Goal: Information Seeking & Learning: Learn about a topic

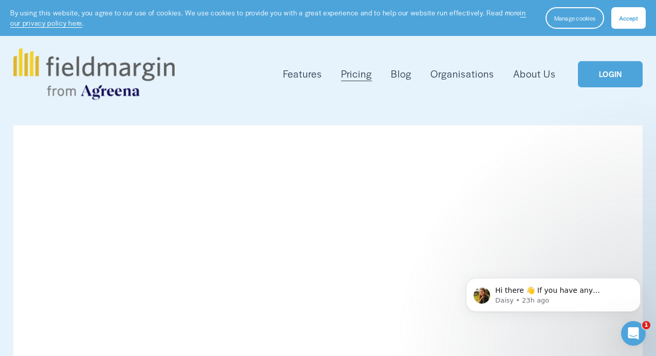
click at [0, 0] on span "Mapping" at bounding box center [0, 0] width 0 height 0
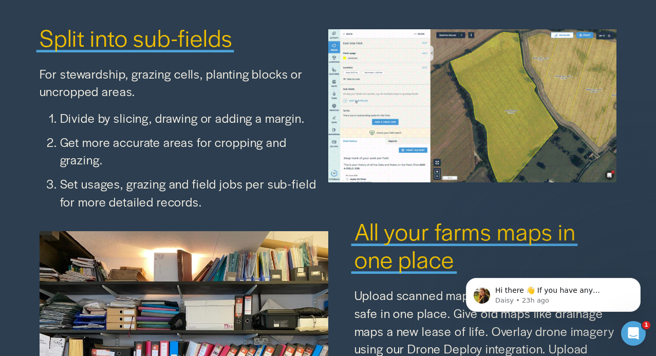
scroll to position [1415, 0]
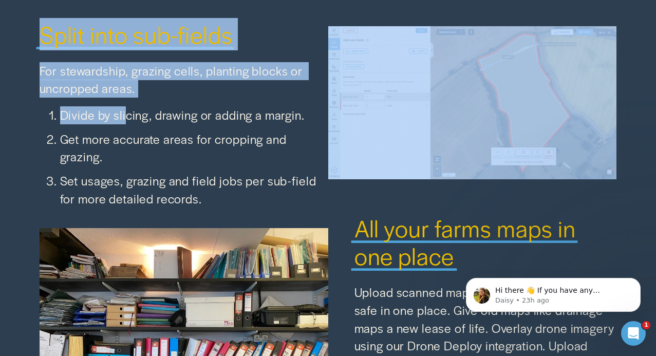
drag, startPoint x: 33, startPoint y: 13, endPoint x: 126, endPoint y: 96, distance: 124.0
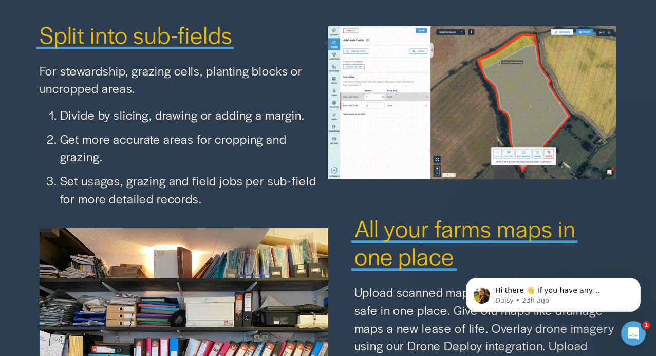
click at [65, 106] on p "Divide by slicing, drawing or adding a margin." at bounding box center [194, 115] width 268 height 18
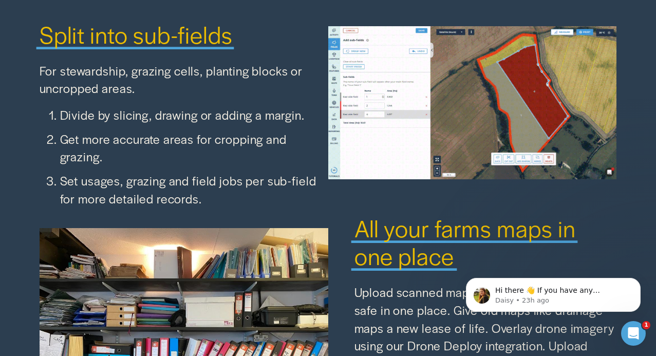
click at [40, 62] on p "For stewardship, grazing cells, planting blocks or uncropped areas." at bounding box center [184, 79] width 289 height 35
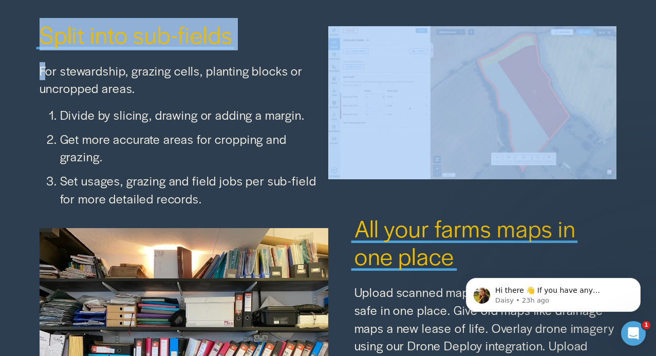
drag, startPoint x: 34, startPoint y: 16, endPoint x: 43, endPoint y: 54, distance: 39.0
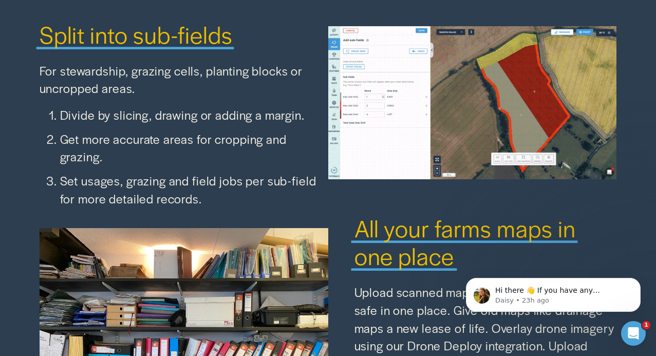
click at [62, 62] on p "For stewardship, grazing cells, planting blocks or uncropped areas." at bounding box center [184, 79] width 289 height 35
click at [40, 18] on span "Split into sub-fields" at bounding box center [136, 34] width 193 height 32
click at [638, 279] on icon "Dismiss notification" at bounding box center [638, 281] width 6 height 6
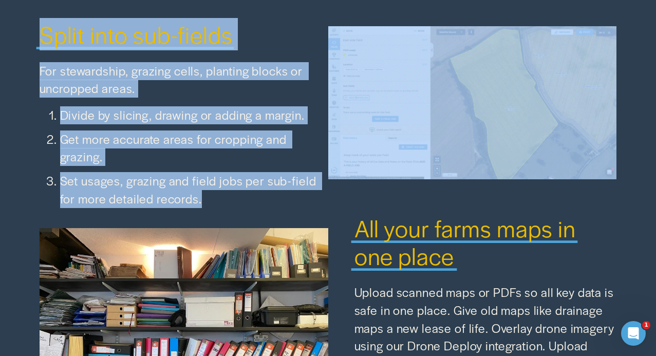
drag, startPoint x: 31, startPoint y: 22, endPoint x: 208, endPoint y: 183, distance: 239.5
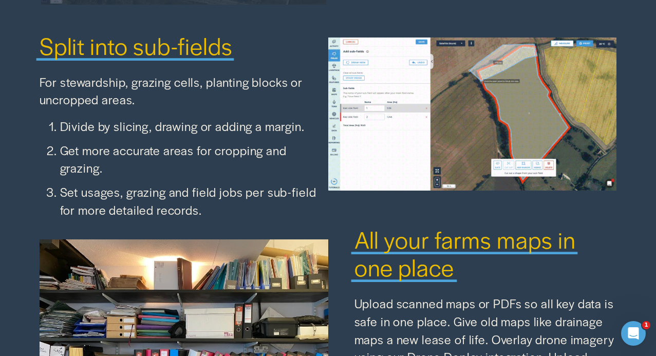
scroll to position [1406, 0]
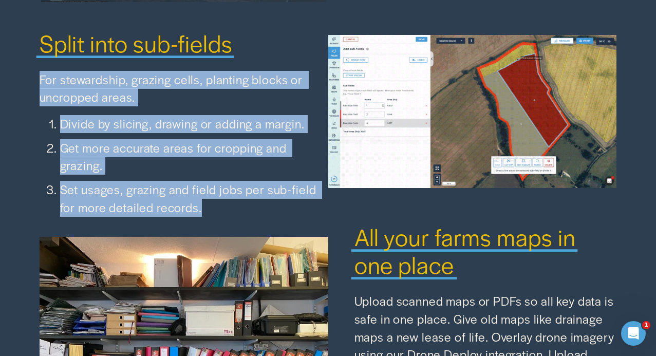
drag, startPoint x: 40, startPoint y: 61, endPoint x: 213, endPoint y: 197, distance: 220.1
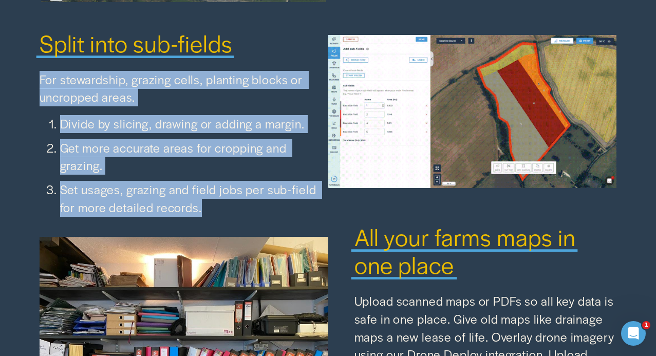
click at [213, 197] on div "For stewardship, grazing cells, planting blocks or uncropped areas. Divide by s…" at bounding box center [184, 143] width 289 height 145
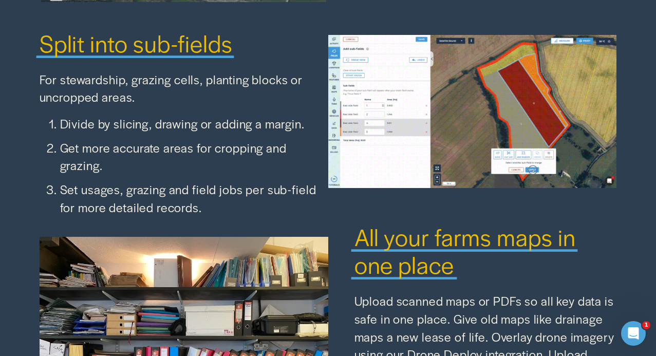
click at [147, 75] on p "For stewardship, grazing cells, planting blocks or uncropped areas." at bounding box center [184, 88] width 289 height 35
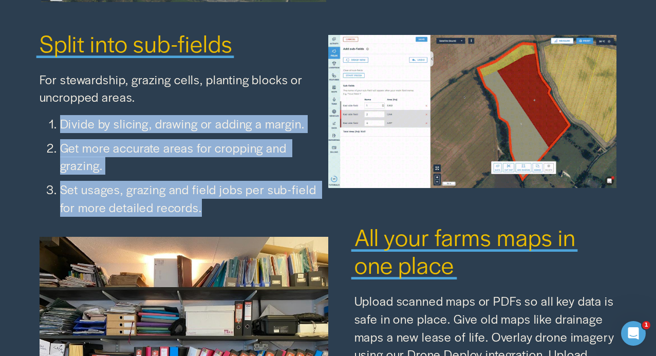
drag, startPoint x: 213, startPoint y: 192, endPoint x: 54, endPoint y: 110, distance: 178.4
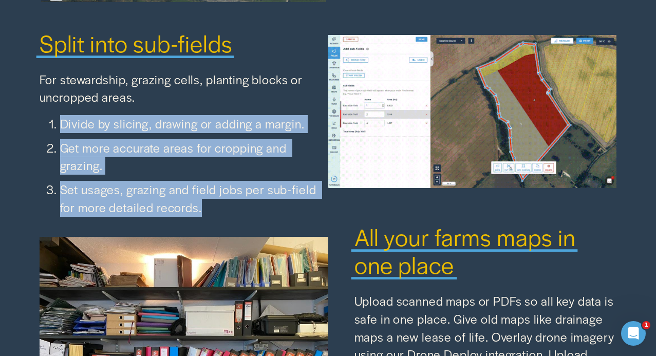
click at [54, 115] on ol "Divide by slicing, drawing or adding a margin. Get more accurate areas for crop…" at bounding box center [184, 165] width 289 height 101
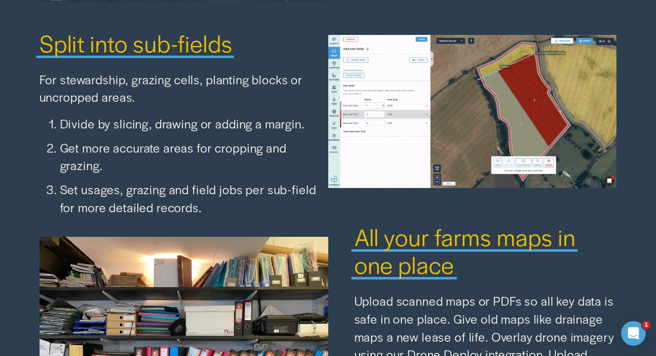
click at [155, 83] on p "For stewardship, grazing cells, planting blocks or uncropped areas." at bounding box center [184, 88] width 289 height 35
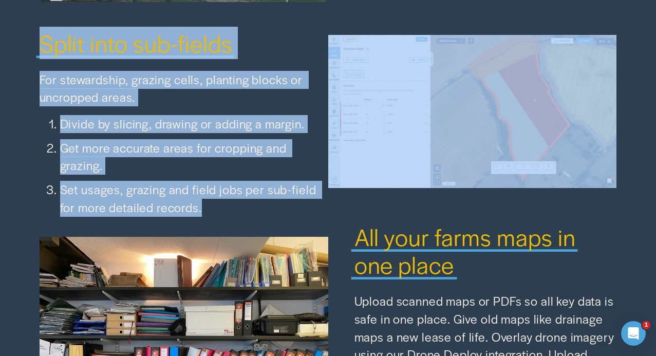
drag, startPoint x: 37, startPoint y: 28, endPoint x: 228, endPoint y: 184, distance: 246.6
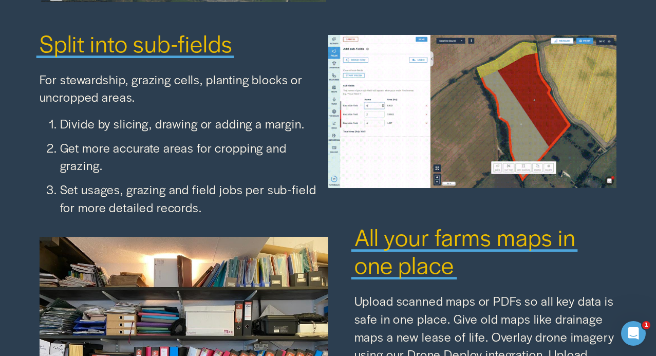
click at [215, 189] on p "Set usages, grazing and field jobs per sub-field for more detailed records." at bounding box center [194, 198] width 268 height 35
drag, startPoint x: 33, startPoint y: 28, endPoint x: 196, endPoint y: 109, distance: 181.9
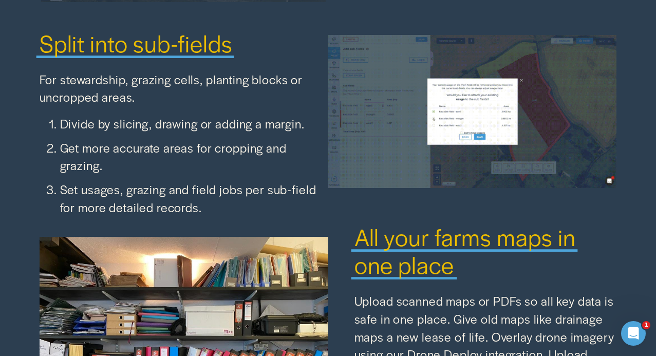
click at [203, 192] on p "Set usages, grazing and field jobs per sub-field for more detailed records." at bounding box center [194, 198] width 268 height 35
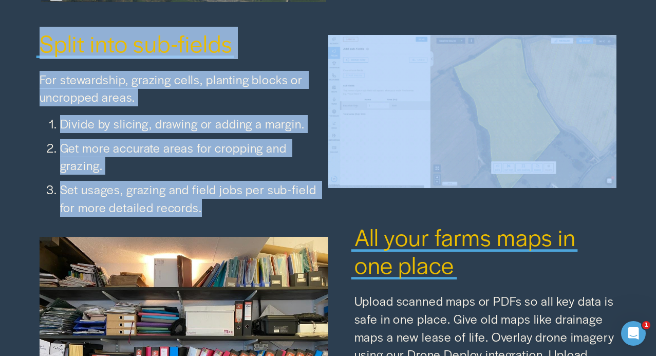
drag, startPoint x: 41, startPoint y: 28, endPoint x: 212, endPoint y: 187, distance: 233.3
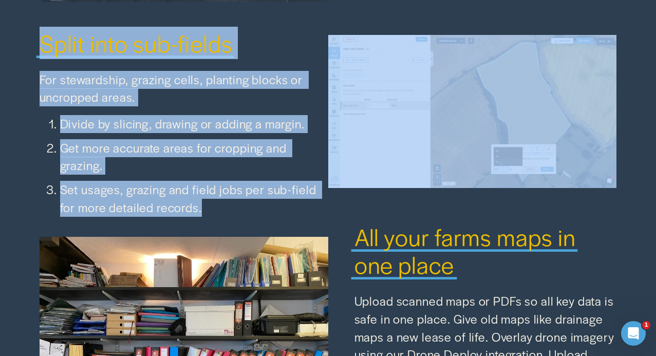
click at [212, 187] on p "Set usages, grazing and field jobs per sub-field for more detailed records." at bounding box center [194, 198] width 268 height 35
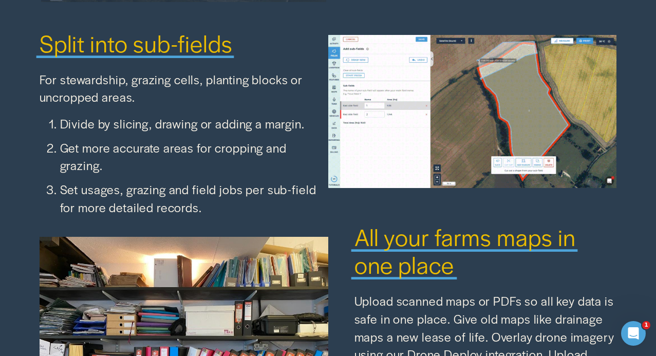
click at [41, 71] on p "For stewardship, grazing cells, planting blocks or uncropped areas." at bounding box center [184, 88] width 289 height 35
drag, startPoint x: 40, startPoint y: 25, endPoint x: 44, endPoint y: 37, distance: 13.5
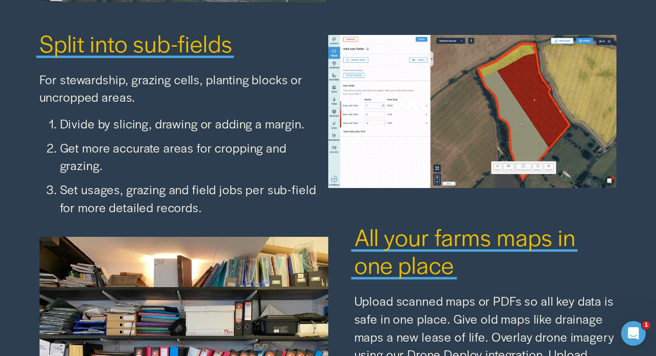
click at [44, 37] on span "Split into sub-fields" at bounding box center [136, 43] width 193 height 32
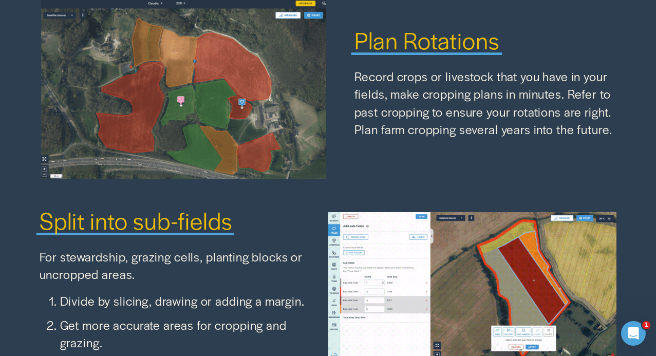
scroll to position [1208, 0]
